Goal: Transaction & Acquisition: Purchase product/service

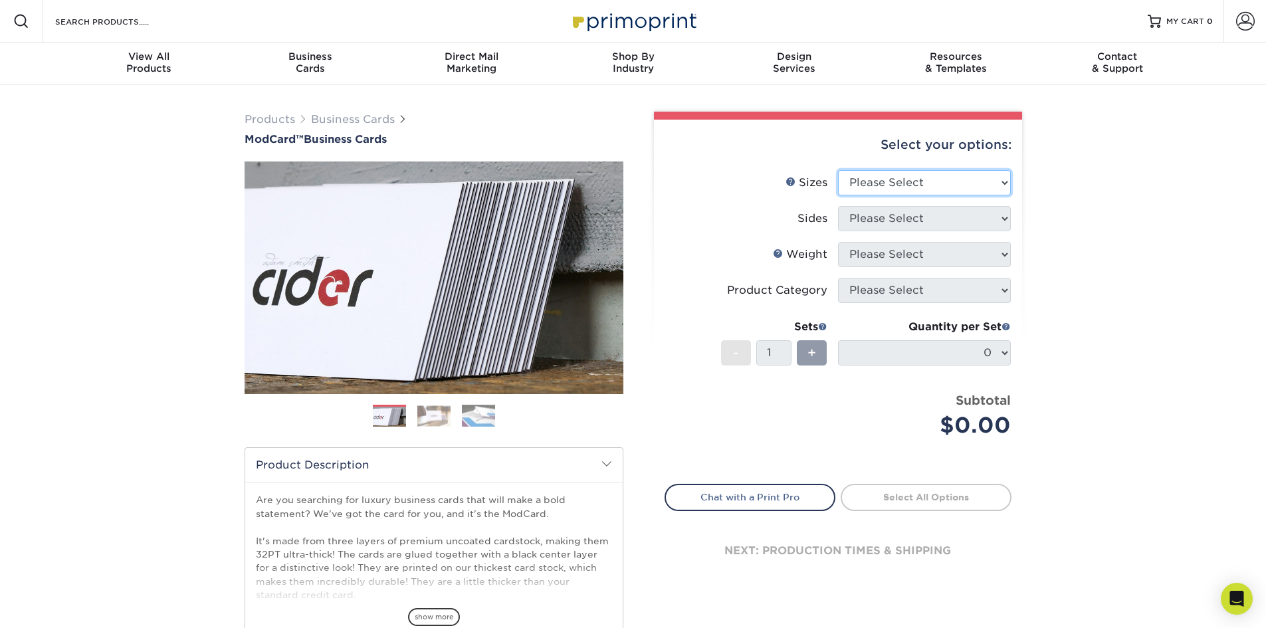
click at [949, 175] on select "Please Select 1.5" x 3.5" - Mini 1.75" x 3.5" - Mini 2" x 2" - Square 2" x 3" -…" at bounding box center [924, 182] width 173 height 25
select select "2.00x3.50"
click at [838, 170] on select "Please Select 1.5" x 3.5" - Mini 1.75" x 3.5" - Mini 2" x 2" - Square 2" x 3" -…" at bounding box center [924, 182] width 173 height 25
click at [952, 223] on select "Please Select Print Both Sides Print Front Only" at bounding box center [924, 218] width 173 height 25
click at [838, 206] on select "Please Select Print Both Sides Print Front Only" at bounding box center [924, 218] width 173 height 25
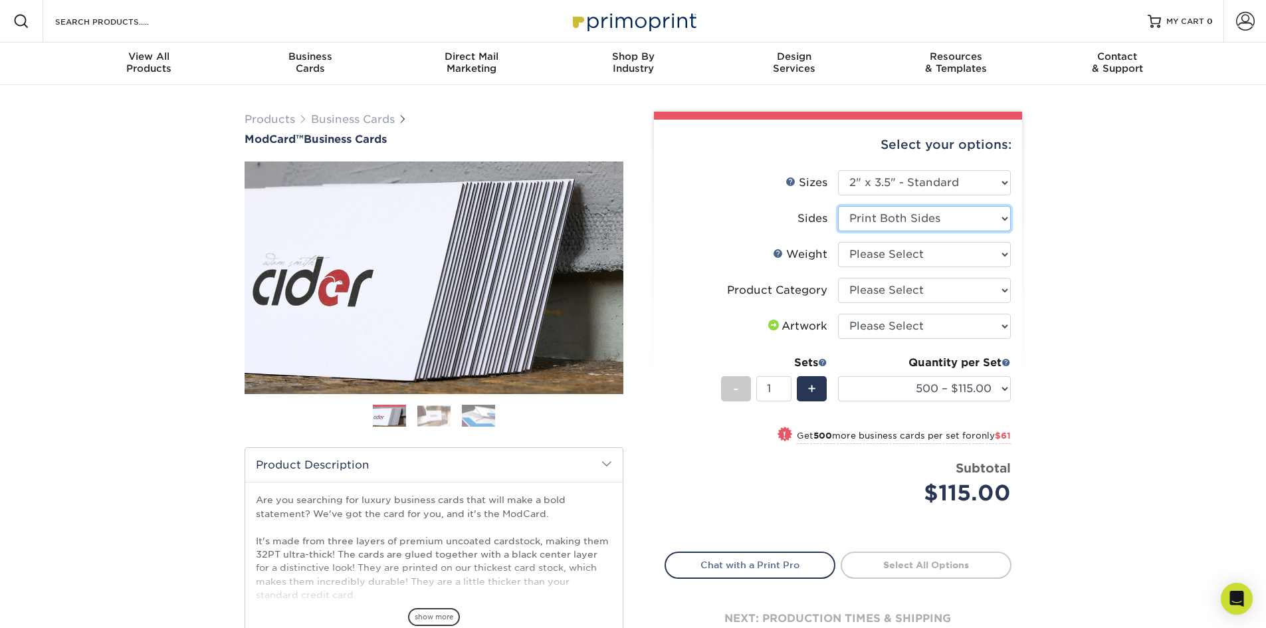
click at [1005, 220] on select "Please Select Print Both Sides Print Front Only" at bounding box center [924, 218] width 173 height 25
select select "-1"
click at [838, 206] on select "Please Select Print Both Sides Print Front Only" at bounding box center [924, 218] width 173 height 25
select select
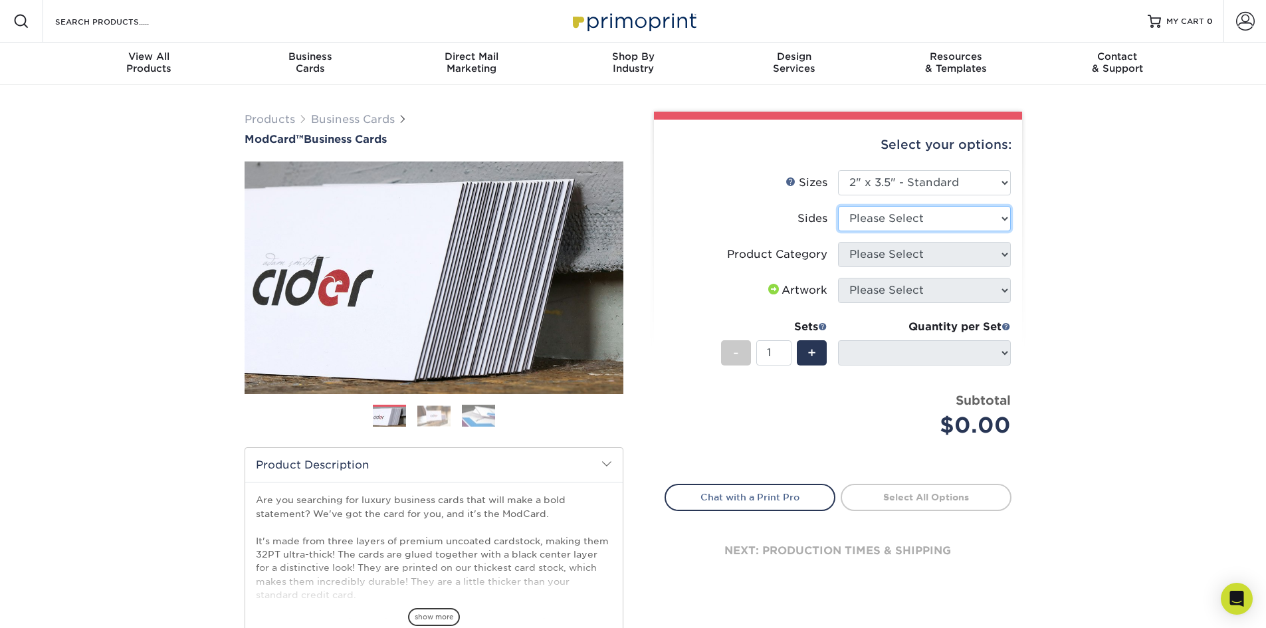
click at [976, 218] on select "Please Select Print Both Sides Print Front Only" at bounding box center [924, 218] width 173 height 25
select select "13abbda7-1d64-4f25-8bb2-c179b224825d"
click at [838, 206] on select "Please Select Print Both Sides Print Front Only" at bounding box center [924, 218] width 173 height 25
select select "-1"
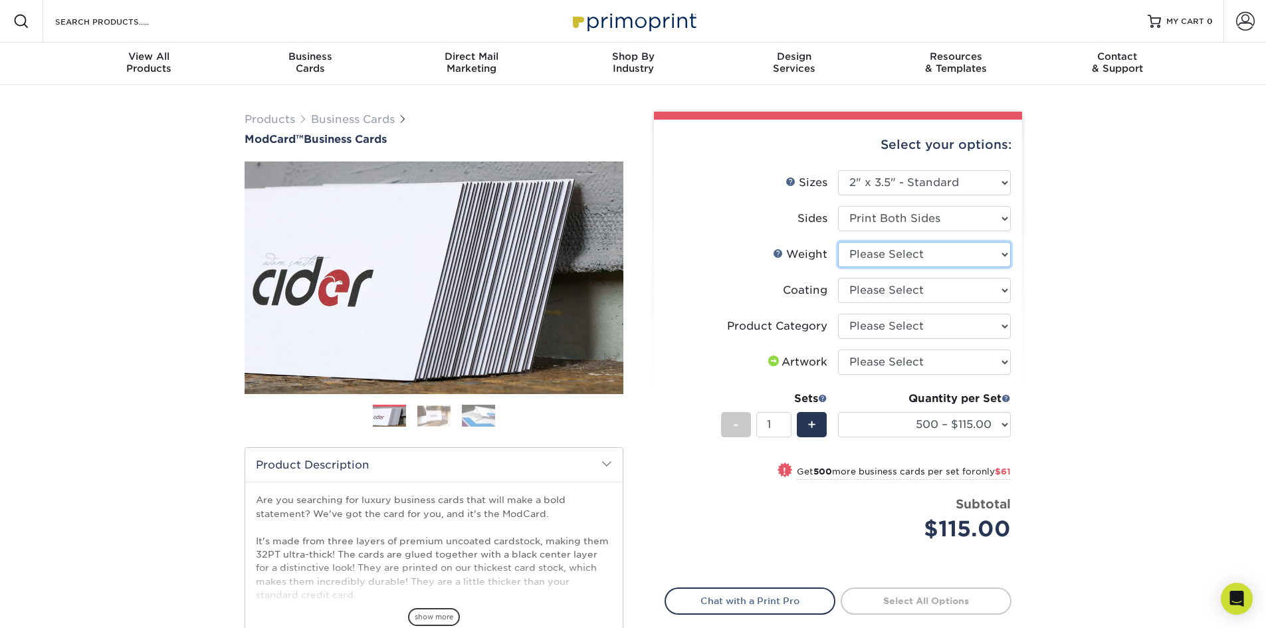
click at [964, 267] on li "Weight Help Weight Please Select 32PTUCBLK" at bounding box center [838, 260] width 346 height 36
drag, startPoint x: 1133, startPoint y: 270, endPoint x: 1038, endPoint y: 288, distance: 96.7
click at [1130, 270] on div "Products Business Cards ModCard™ Business Cards Previous Next" at bounding box center [633, 440] width 1266 height 710
click at [991, 297] on select at bounding box center [924, 290] width 173 height 25
click at [1082, 293] on div "Products Business Cards ModCard™ Business Cards Previous Next" at bounding box center [633, 440] width 1266 height 710
